Goal: Entertainment & Leisure: Consume media (video, audio)

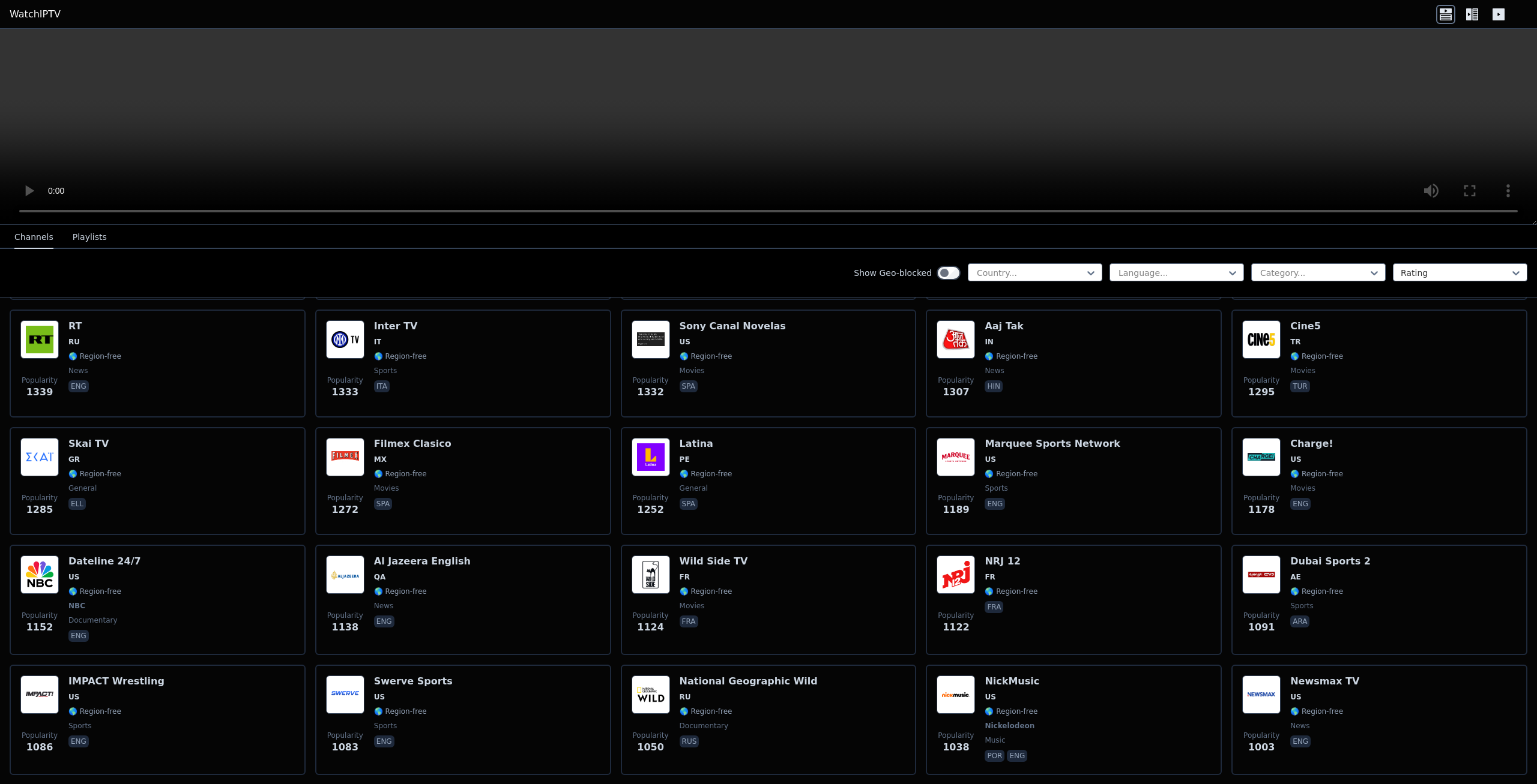
scroll to position [907, 0]
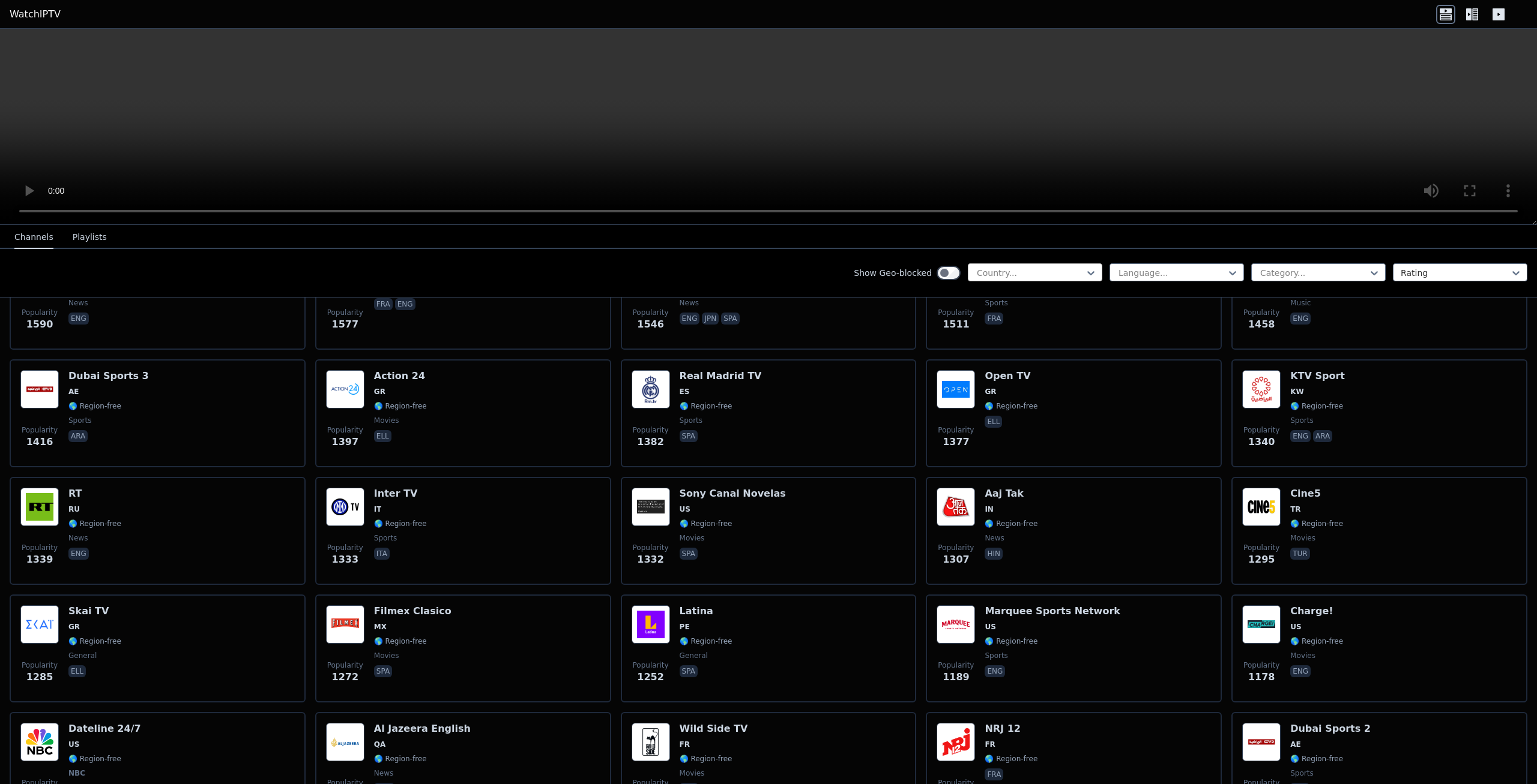
click at [1071, 268] on div at bounding box center [1030, 272] width 109 height 12
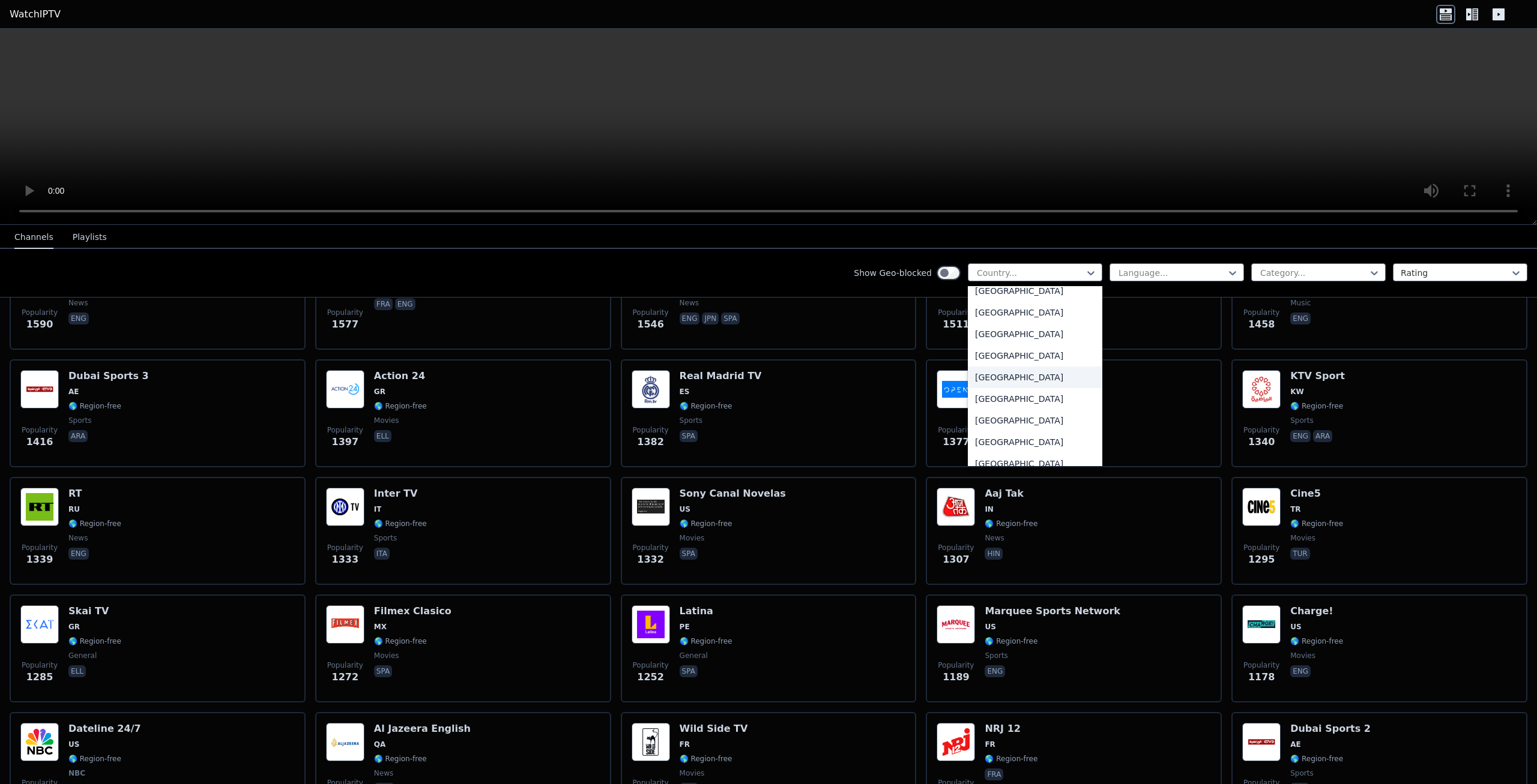
scroll to position [4135, 0]
click at [1026, 408] on div "[GEOGRAPHIC_DATA]" at bounding box center [1034, 409] width 135 height 21
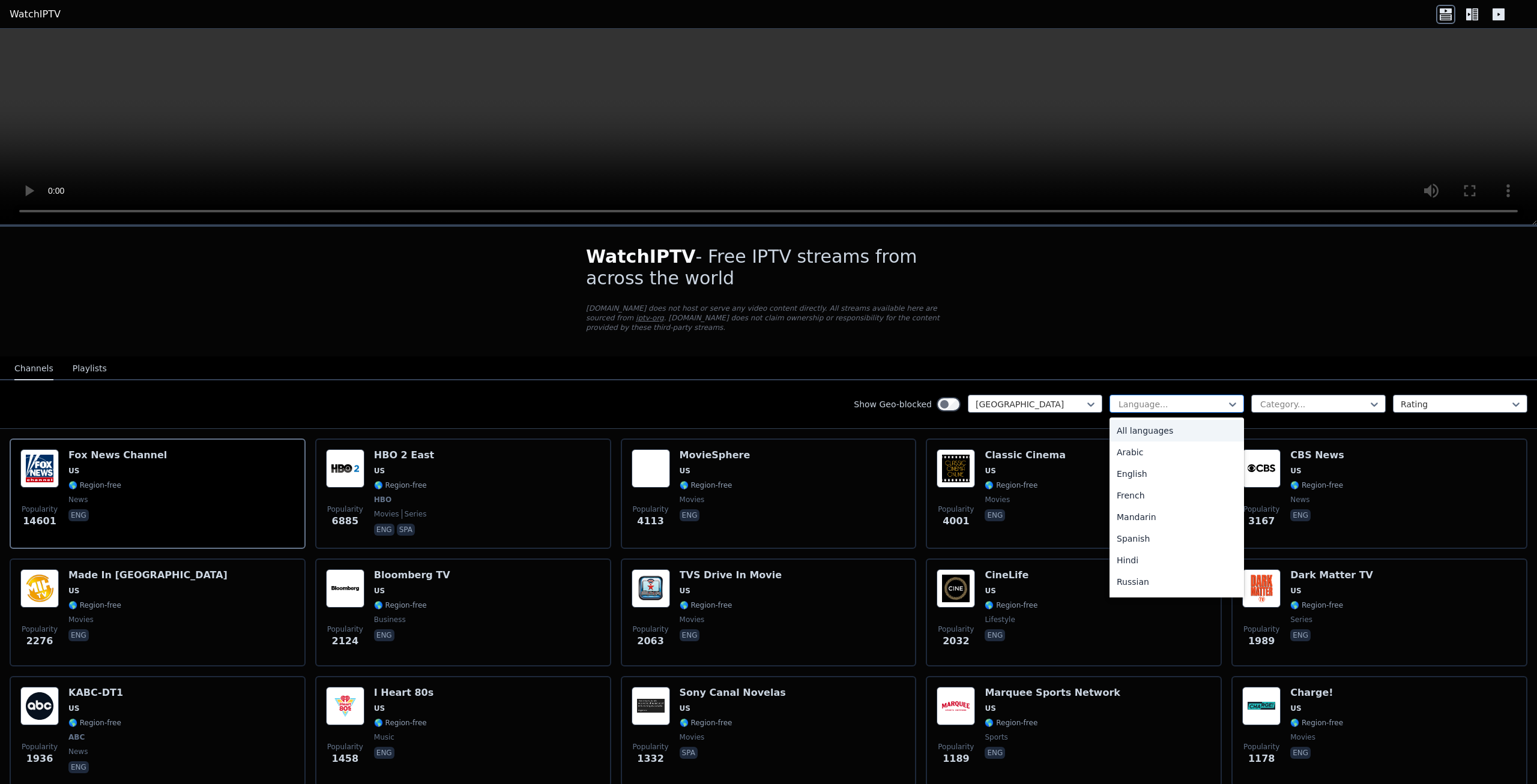
click at [1171, 398] on div at bounding box center [1171, 404] width 109 height 12
click at [1181, 463] on div "English" at bounding box center [1176, 474] width 135 height 21
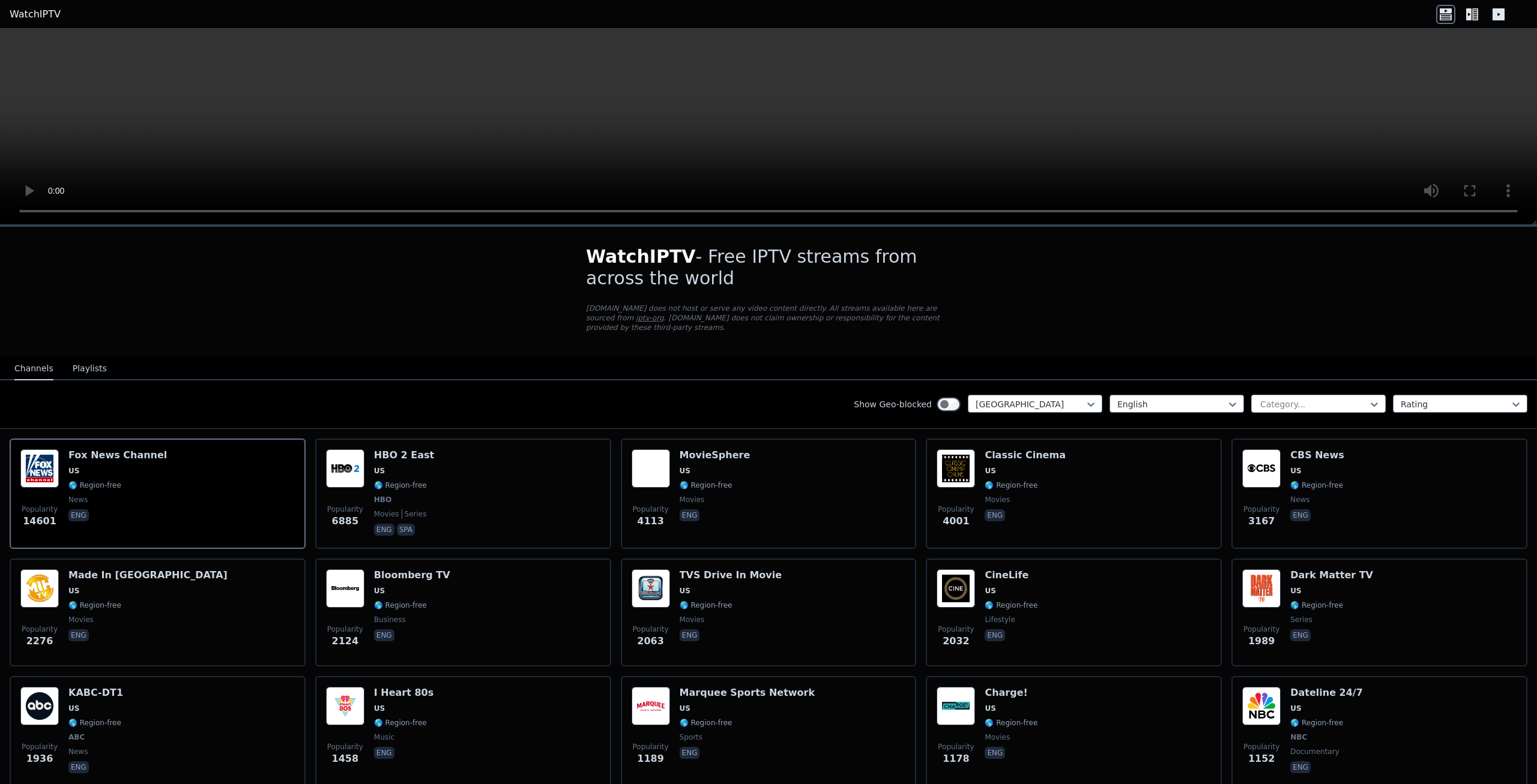
click at [1342, 398] on div at bounding box center [1313, 404] width 109 height 12
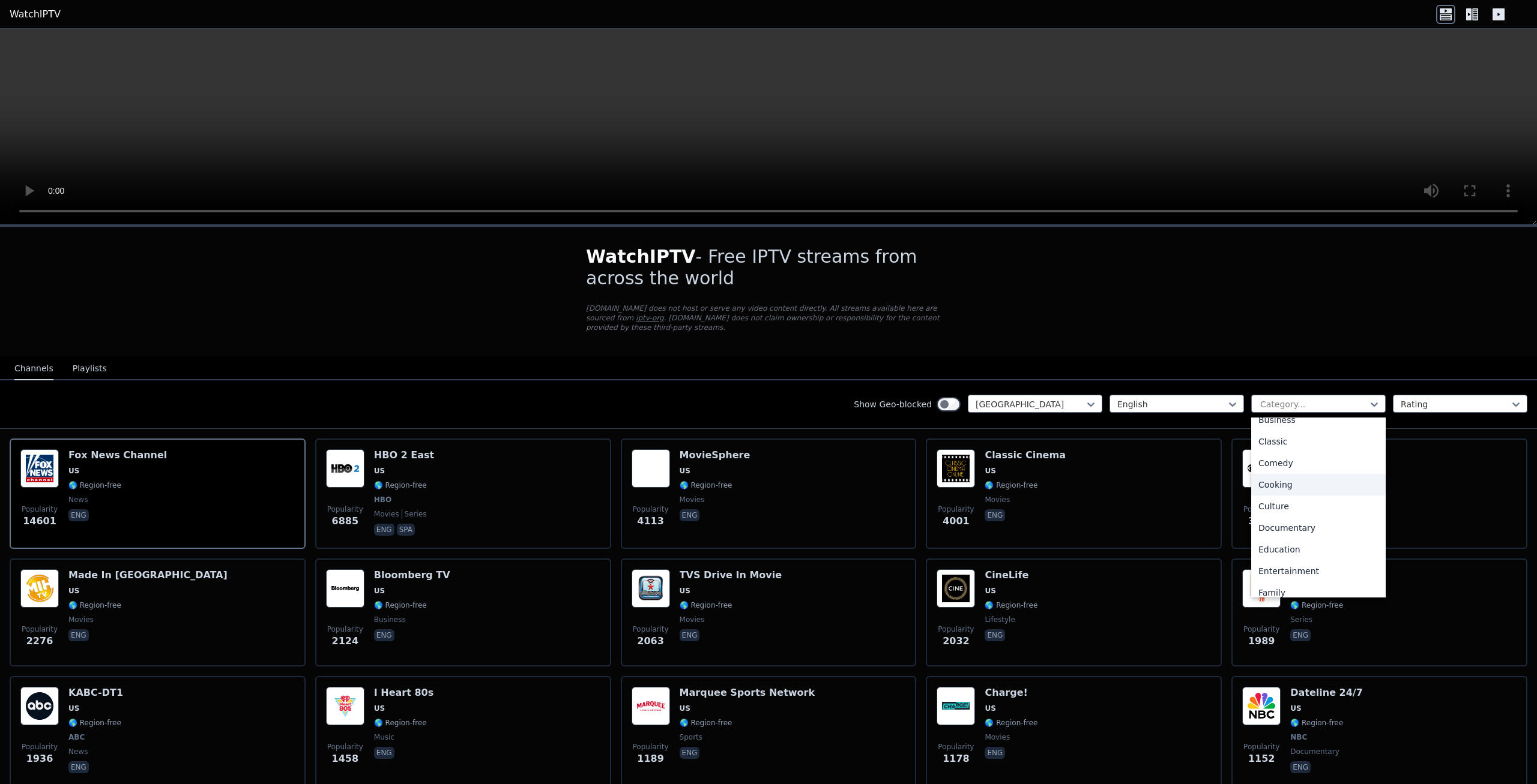
scroll to position [151, 0]
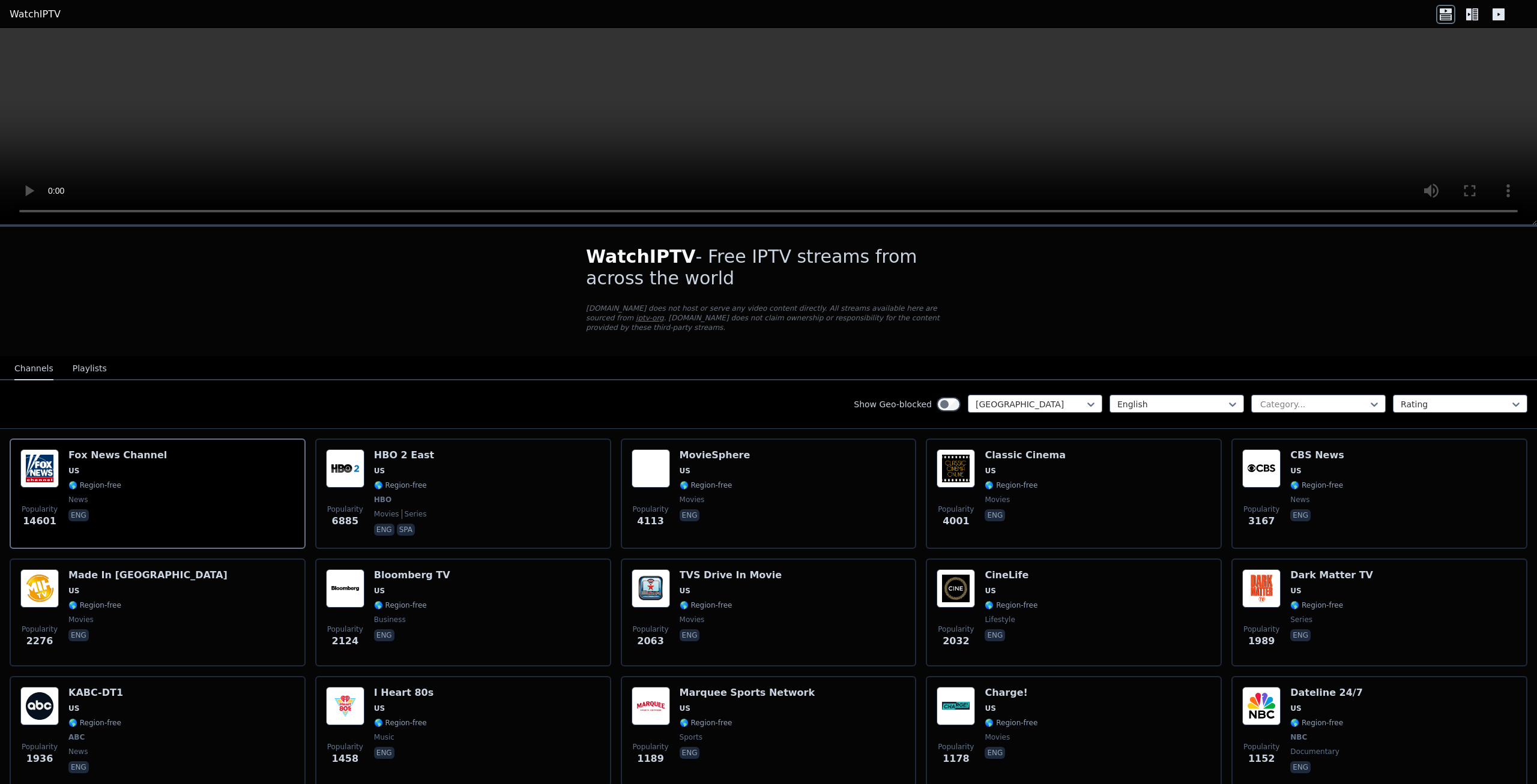
click at [1132, 413] on div "Show Geo-blocked [GEOGRAPHIC_DATA] English Category... Rating" at bounding box center [768, 404] width 1537 height 49
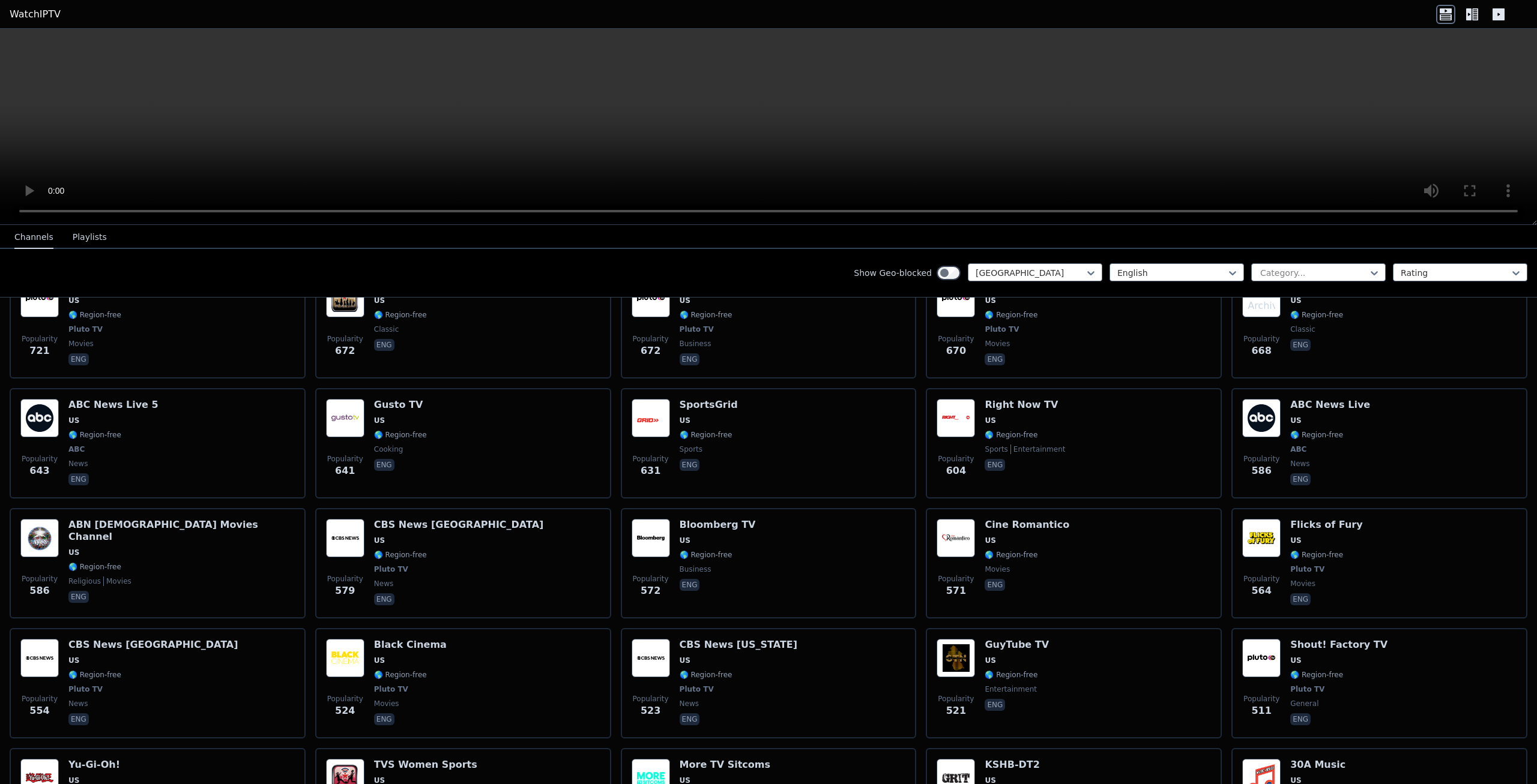
scroll to position [1059, 0]
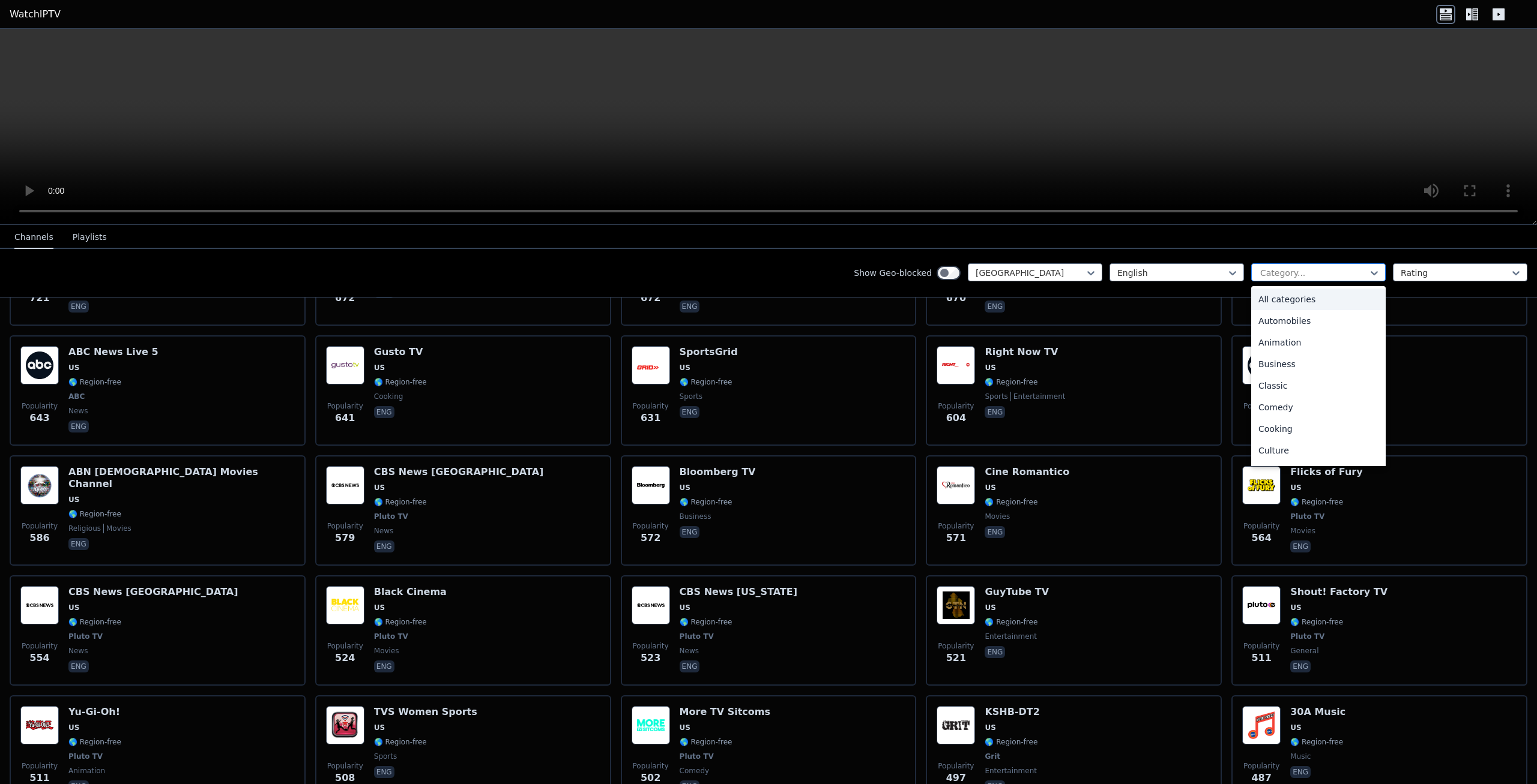
click at [1367, 272] on div at bounding box center [1313, 272] width 109 height 12
click at [1297, 396] on div "Documentary" at bounding box center [1318, 396] width 135 height 21
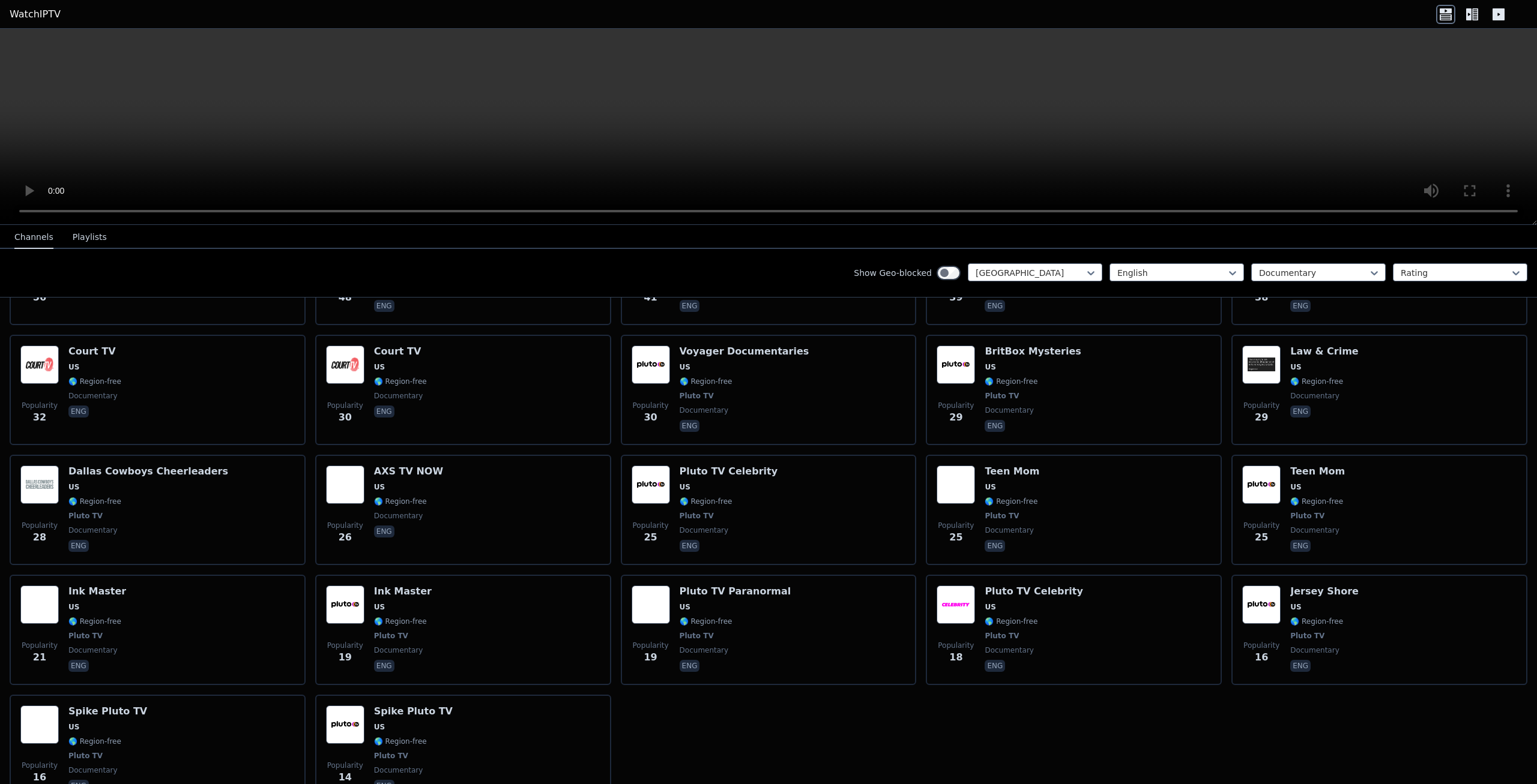
scroll to position [605, 0]
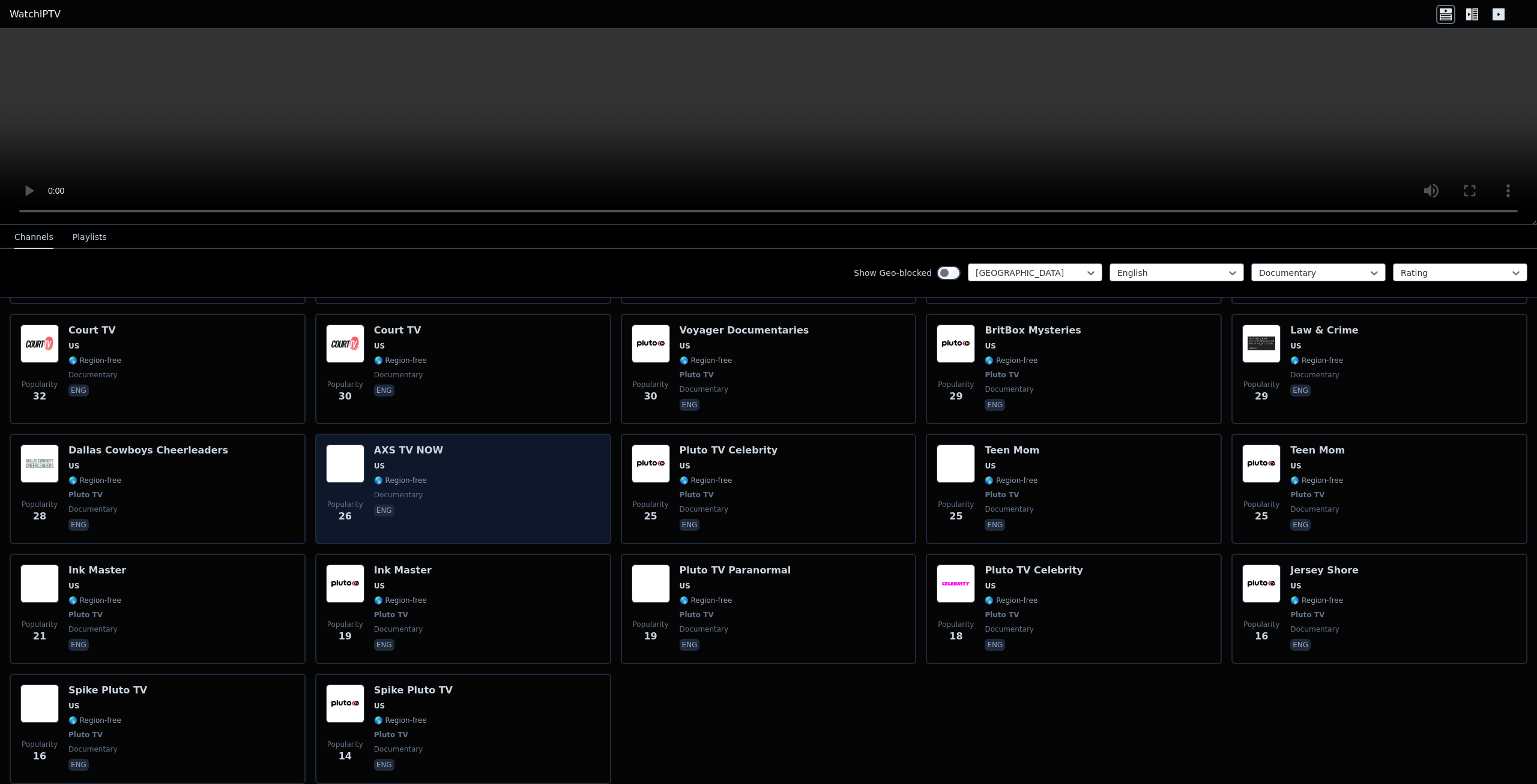
click at [366, 469] on div "Popularity 26 AXS TV NOW US 🌎 Region-free documentary eng" at bounding box center [463, 490] width 274 height 89
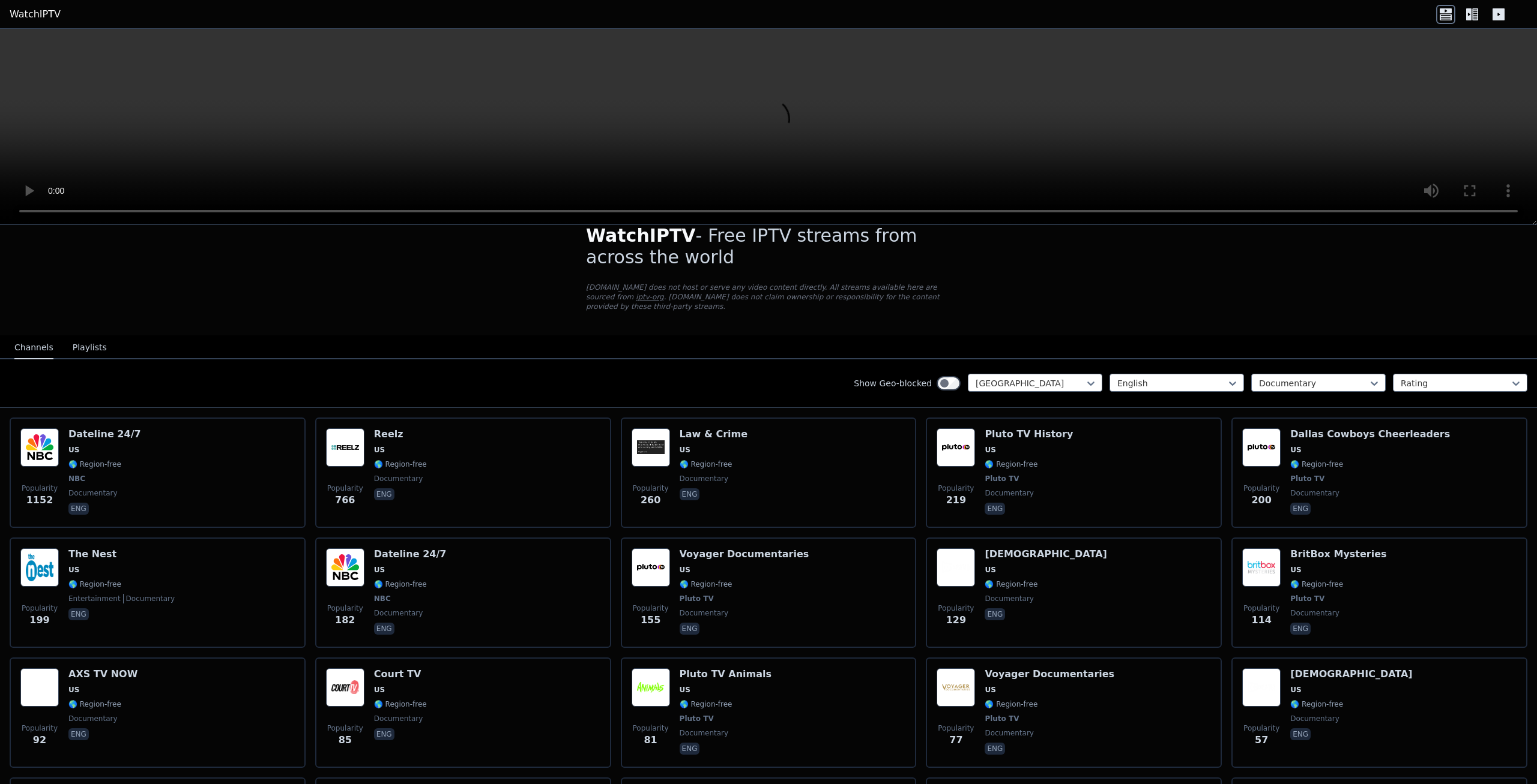
scroll to position [0, 0]
